Goal: Information Seeking & Learning: Learn about a topic

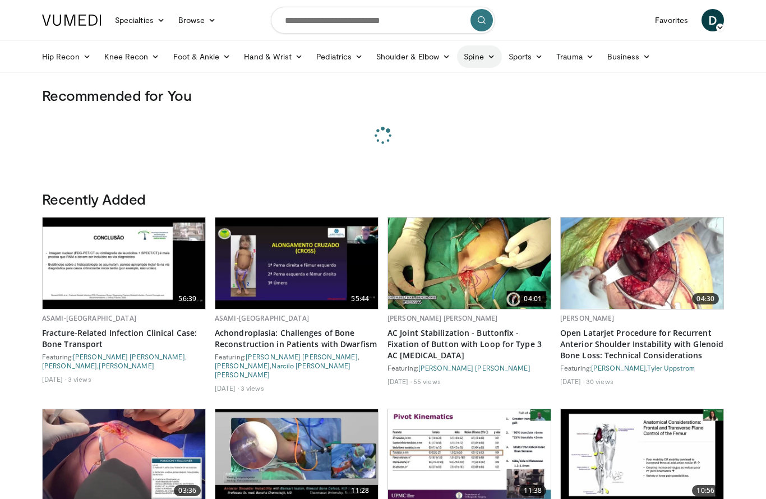
click at [479, 56] on link "Spine" at bounding box center [479, 56] width 44 height 22
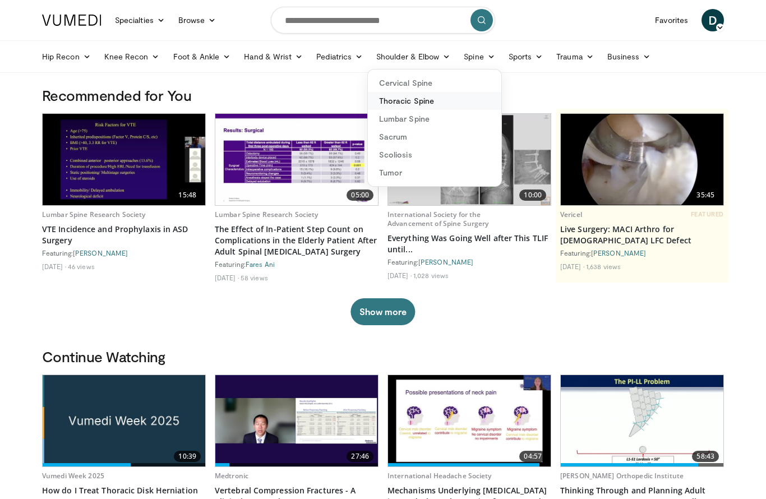
click at [450, 108] on link "Thoracic Spine" at bounding box center [434, 101] width 133 height 18
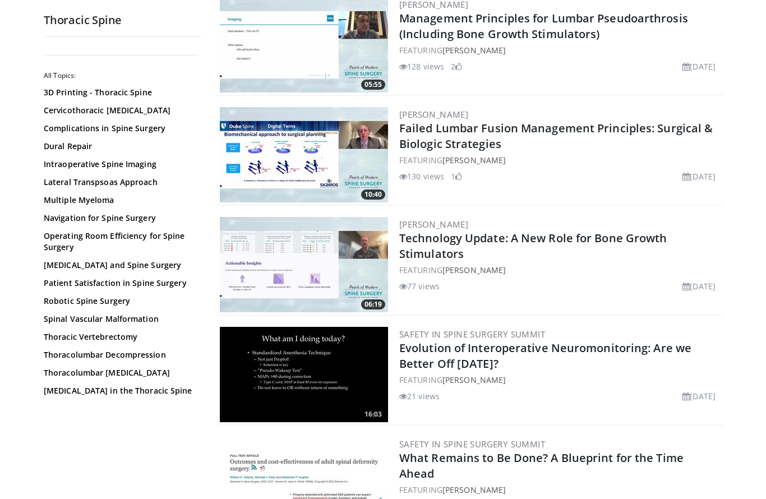
scroll to position [1999, 0]
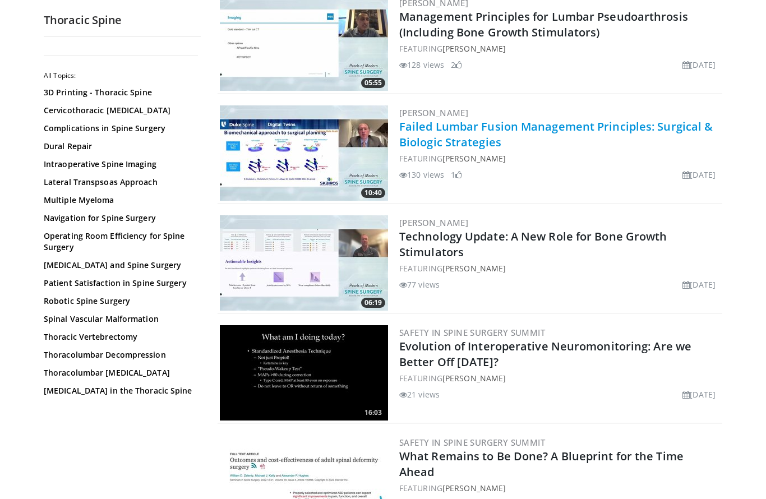
click at [458, 124] on link "Failed Lumbar Fusion Management Principles: Surgical & Biologic Strategies" at bounding box center [555, 134] width 313 height 31
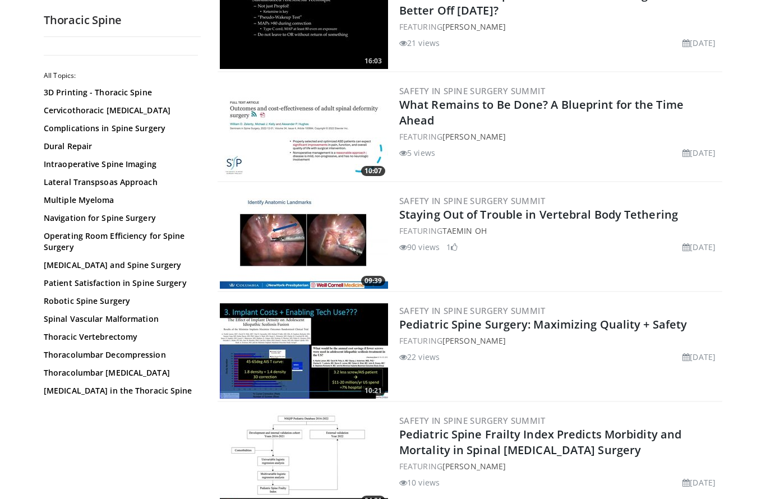
scroll to position [2361, 0]
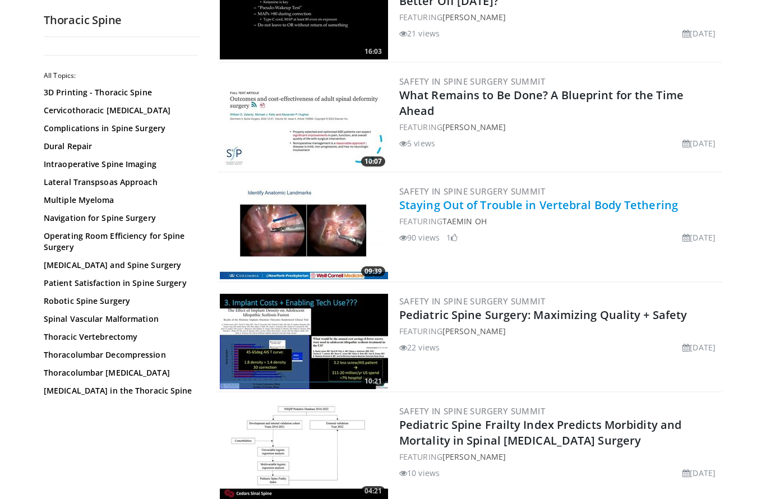
click at [518, 201] on link "Staying Out of Trouble in Vertebral Body Tethering" at bounding box center [538, 204] width 279 height 15
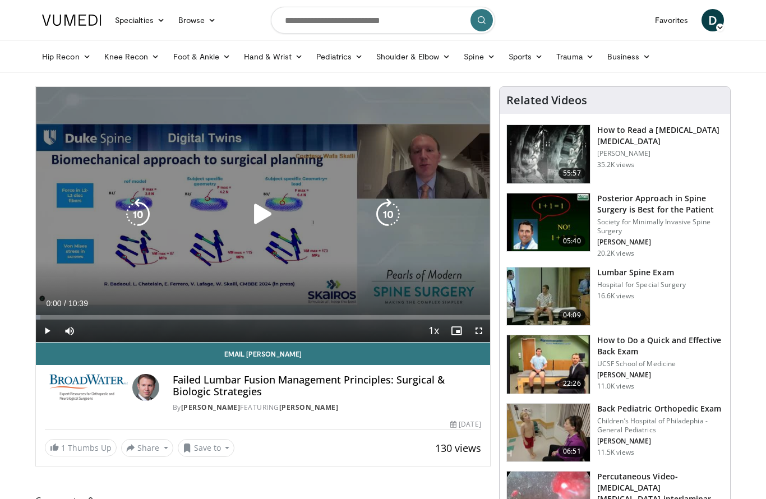
click at [265, 215] on icon "Video Player" at bounding box center [262, 213] width 31 height 31
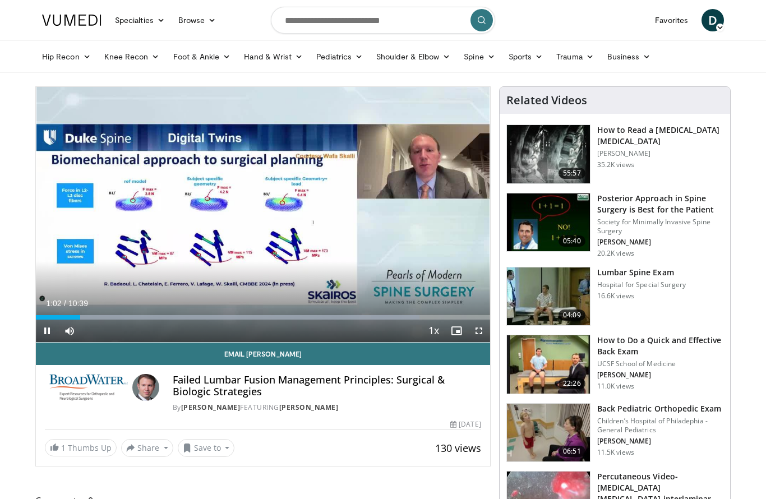
click at [479, 331] on span "Video Player" at bounding box center [479, 331] width 22 height 22
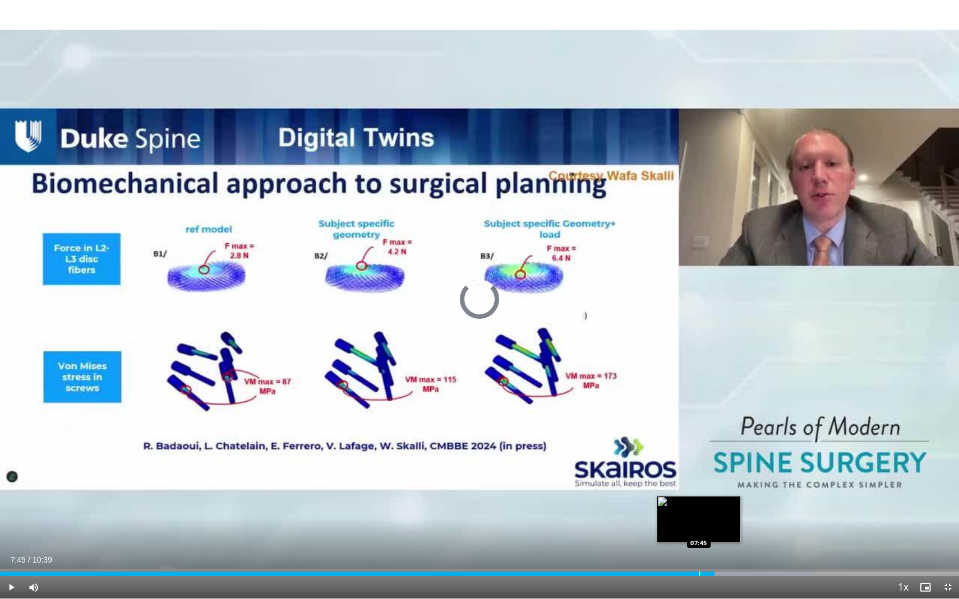
click at [699, 498] on div "Progress Bar" at bounding box center [699, 574] width 1 height 4
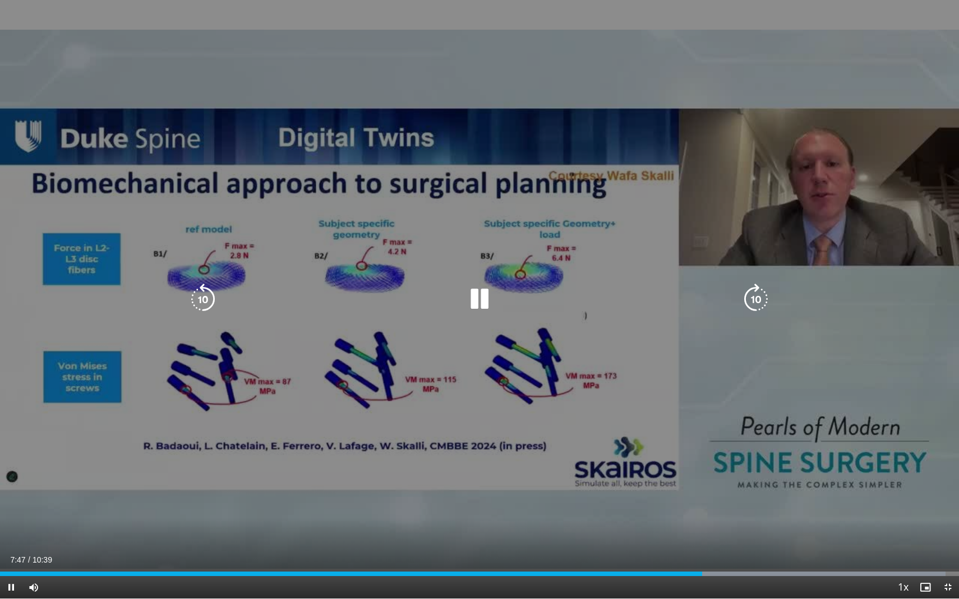
click at [649, 474] on div "10 seconds Tap to unmute" at bounding box center [479, 299] width 959 height 599
click at [630, 478] on div "10 seconds Tap to unmute" at bounding box center [479, 299] width 959 height 599
click at [564, 453] on div "10 seconds Tap to unmute" at bounding box center [479, 299] width 959 height 599
click at [588, 445] on div "10 seconds Tap to unmute" at bounding box center [479, 299] width 959 height 599
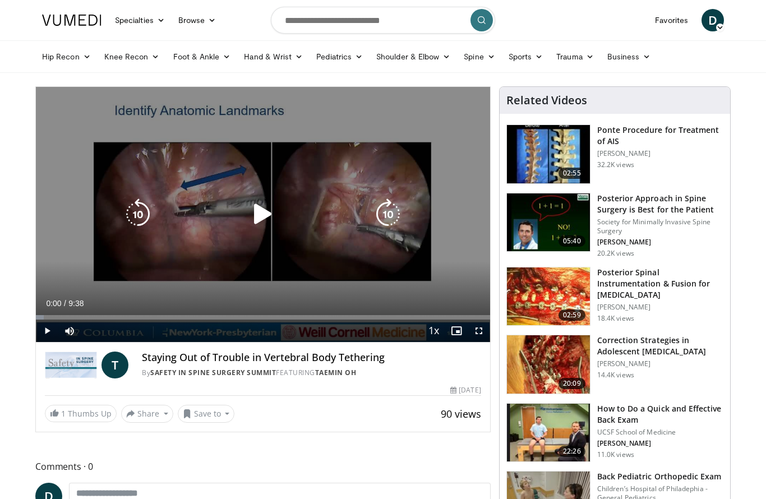
click at [260, 211] on icon "Video Player" at bounding box center [262, 213] width 31 height 31
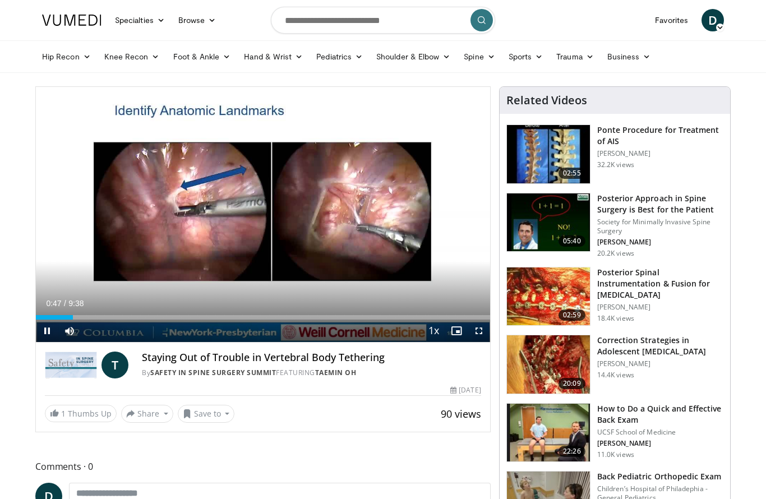
click at [482, 331] on span "Video Player" at bounding box center [479, 331] width 22 height 22
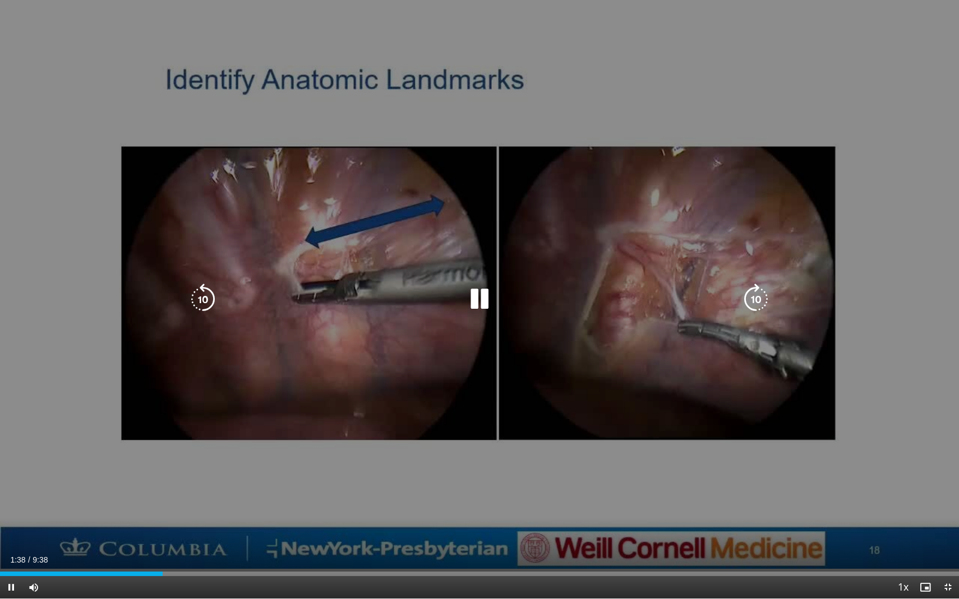
click at [210, 299] on icon "Video Player" at bounding box center [202, 299] width 31 height 31
click at [202, 298] on icon "Video Player" at bounding box center [202, 299] width 31 height 31
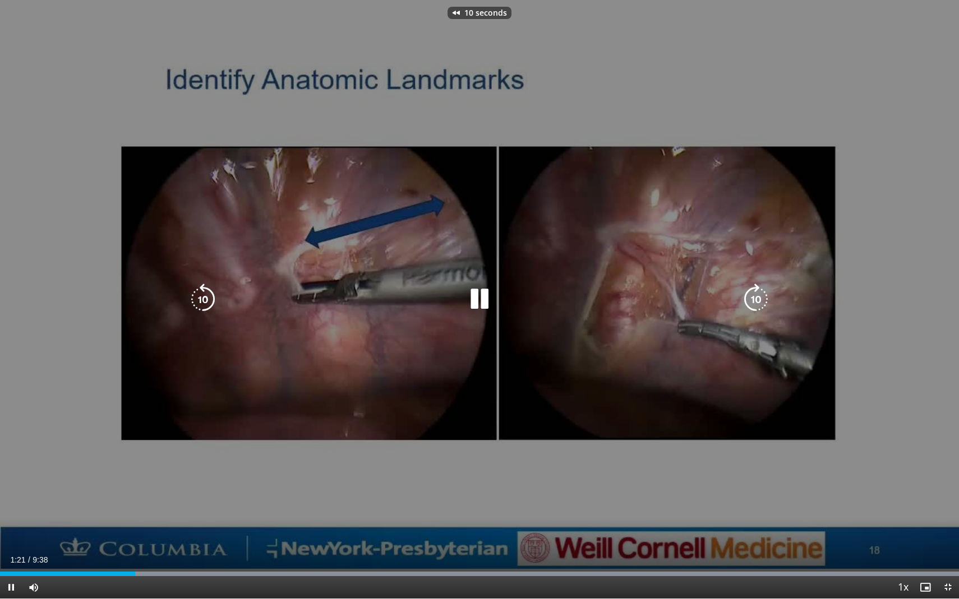
click at [202, 298] on icon "Video Player" at bounding box center [202, 299] width 31 height 31
drag, startPoint x: 857, startPoint y: 8, endPoint x: 705, endPoint y: 300, distance: 329.0
click at [705, 300] on div "20 seconds Tap to unmute" at bounding box center [479, 299] width 959 height 599
click at [469, 294] on icon "Video Player" at bounding box center [479, 299] width 31 height 31
